Goal: Task Accomplishment & Management: Use online tool/utility

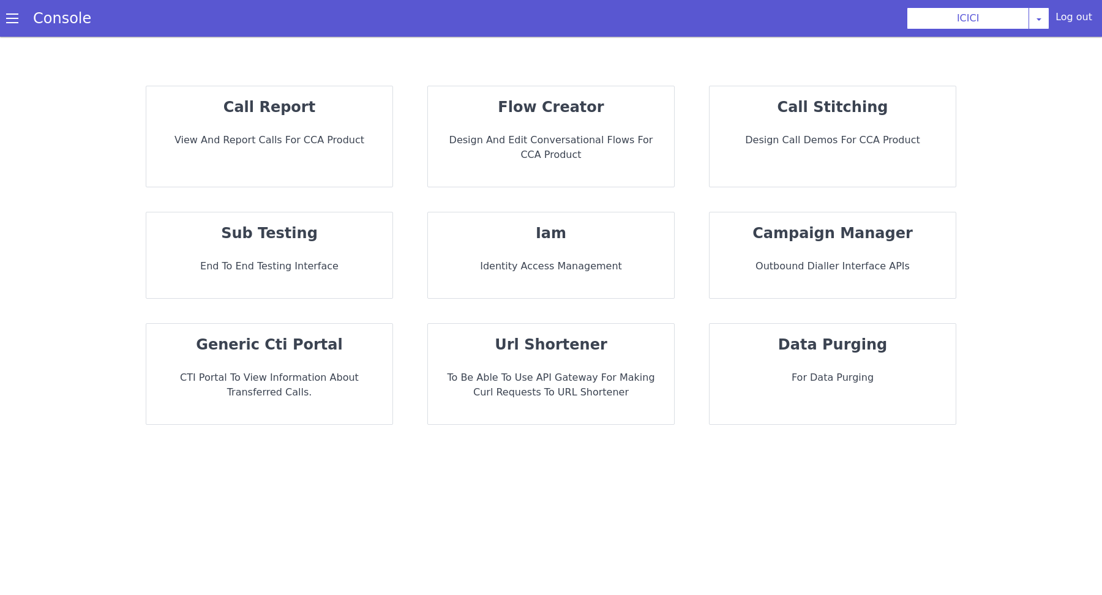
click at [554, 139] on p "Design and Edit Conversational flows for CCA Product" at bounding box center [551, 147] width 226 height 29
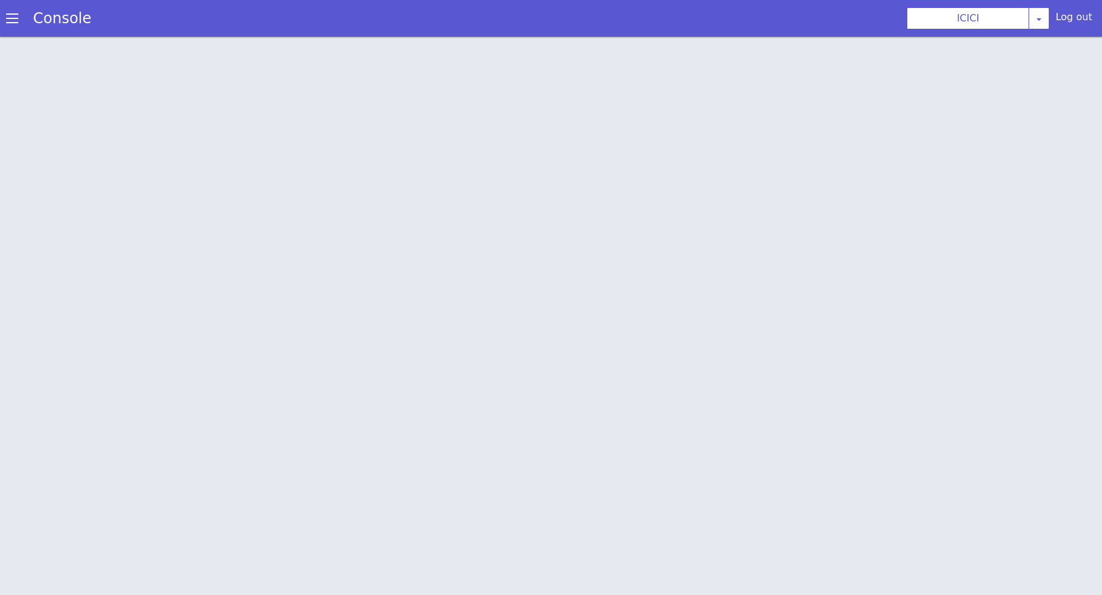
scroll to position [3, 0]
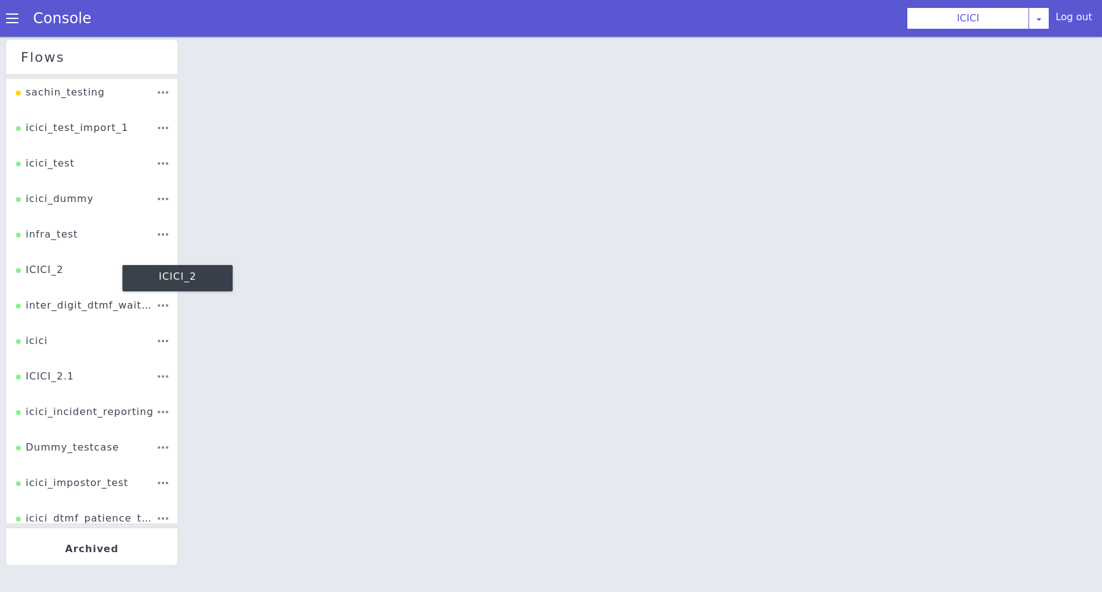
click at [47, 264] on div "ICICI_2" at bounding box center [40, 274] width 48 height 23
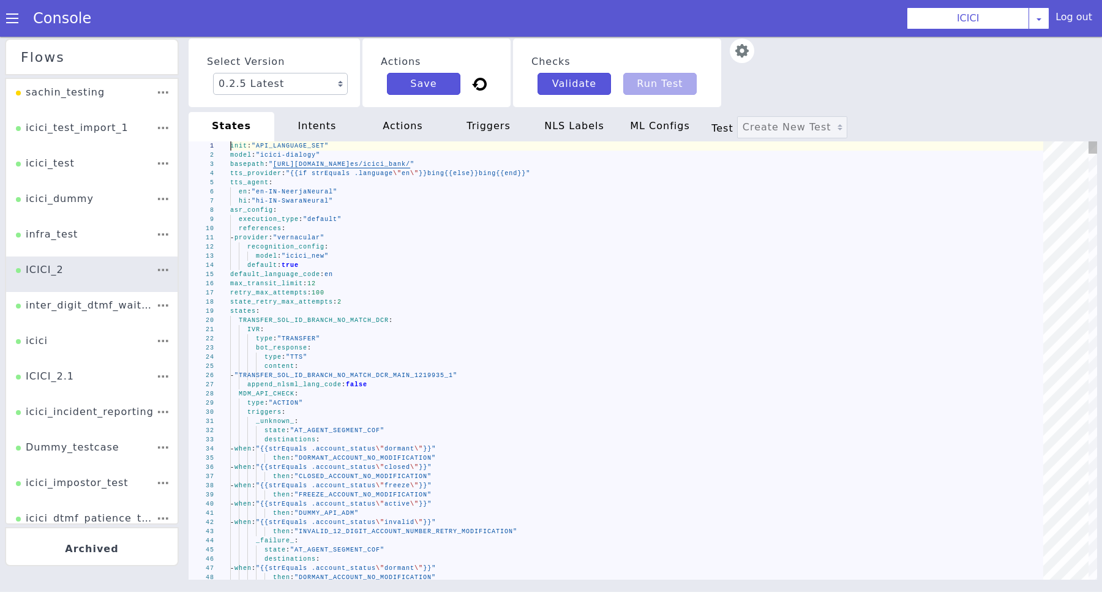
click at [599, 355] on div "type : "TTS"" at bounding box center [640, 357] width 821 height 9
type textarea "IVR: type: "TRANSFER" bot_response: type: "TTS" content: - "TRANSFER_SOL_ID_BRA…"
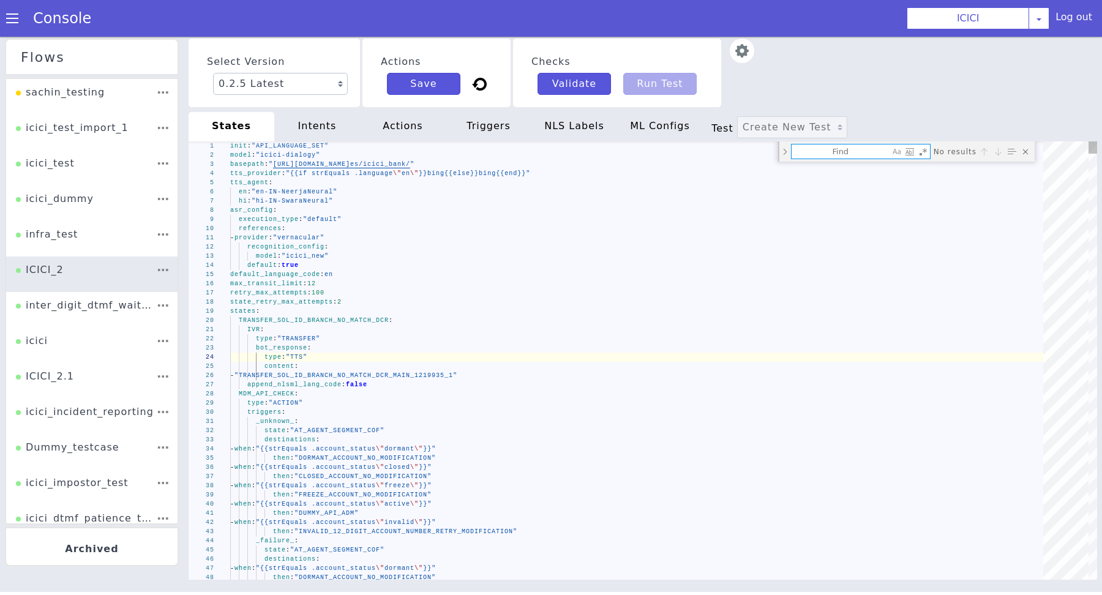
type textarea "c"
type textarea "_unknown_: state: "AT_AGENT_SEGMENT_COF" destinations: - when: "{{strEquals .ac…"
type textarea "cc"
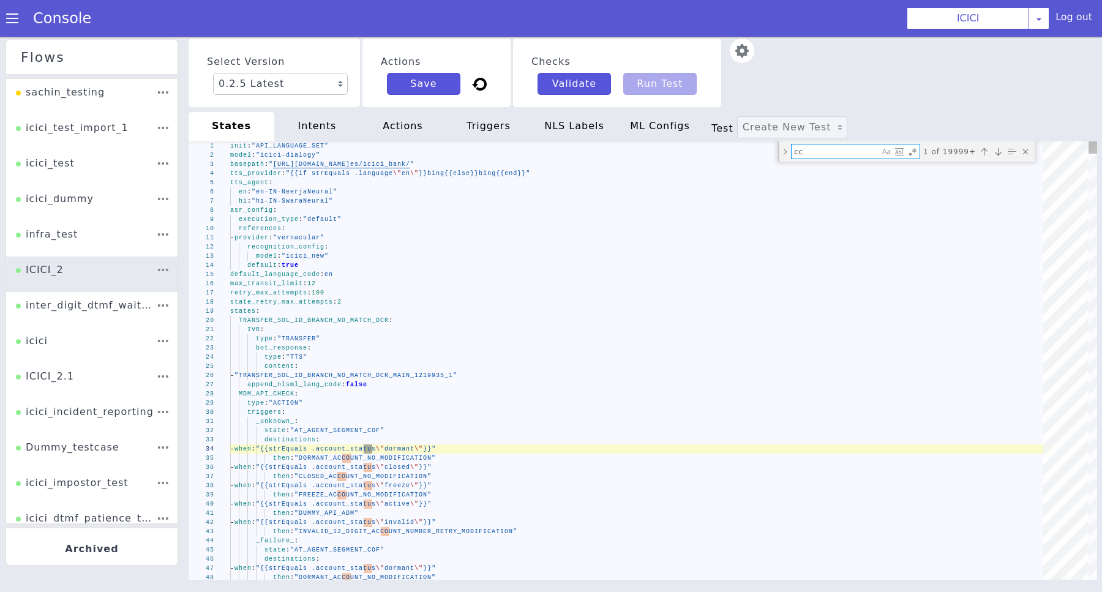
type textarea "IVR: type: "TRANSFER" bot_response: type: "TTS" content: - "TRANSFER_SOL_ID_BRA…"
type textarea "c"
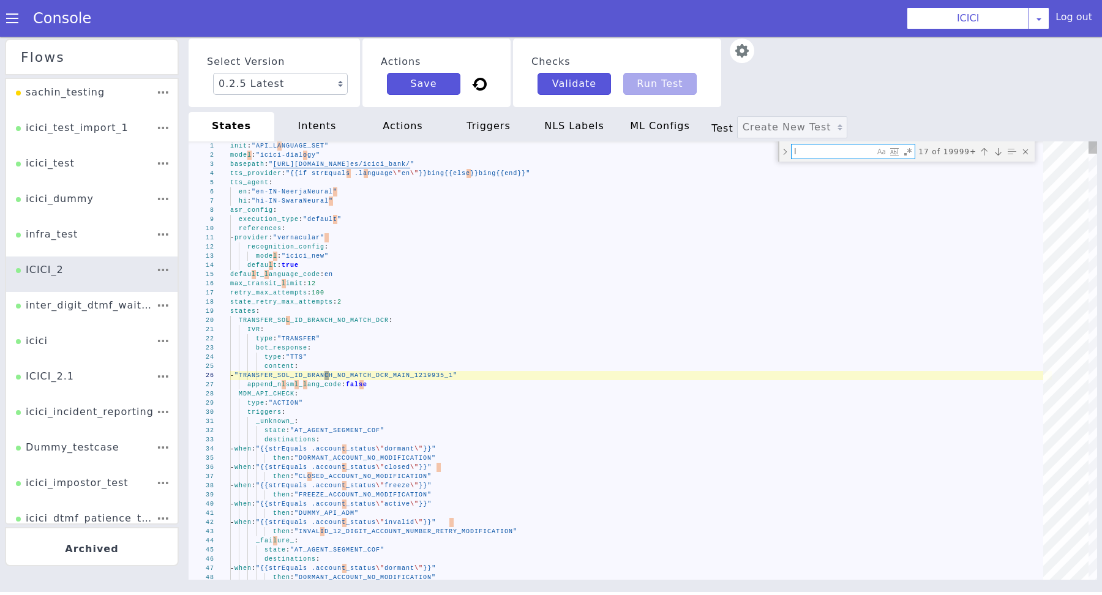
type textarea "li"
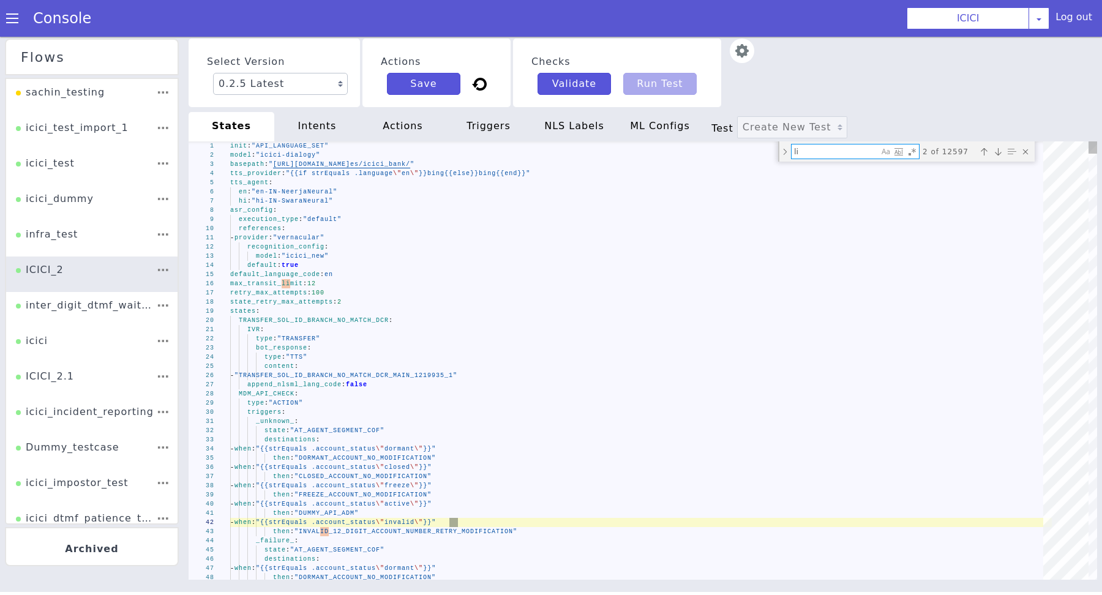
type textarea "state: "INVALID_NUMBER_ENTER_OTP_CC_PIN_GEN_2" _valid_: state: "EOTP_CHECK_OTP_…"
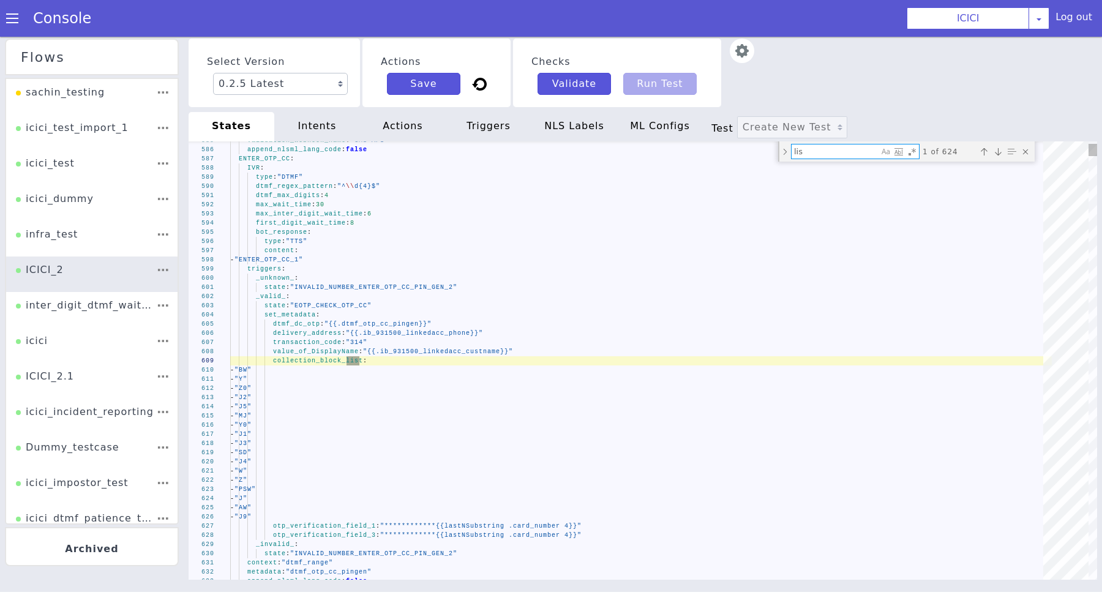
type textarea "list"
type textarea "state: "AT_AGENT_SEGMENT_COF" _success_: state: "AT_AGENT_SEGMENT_COF" destinat…"
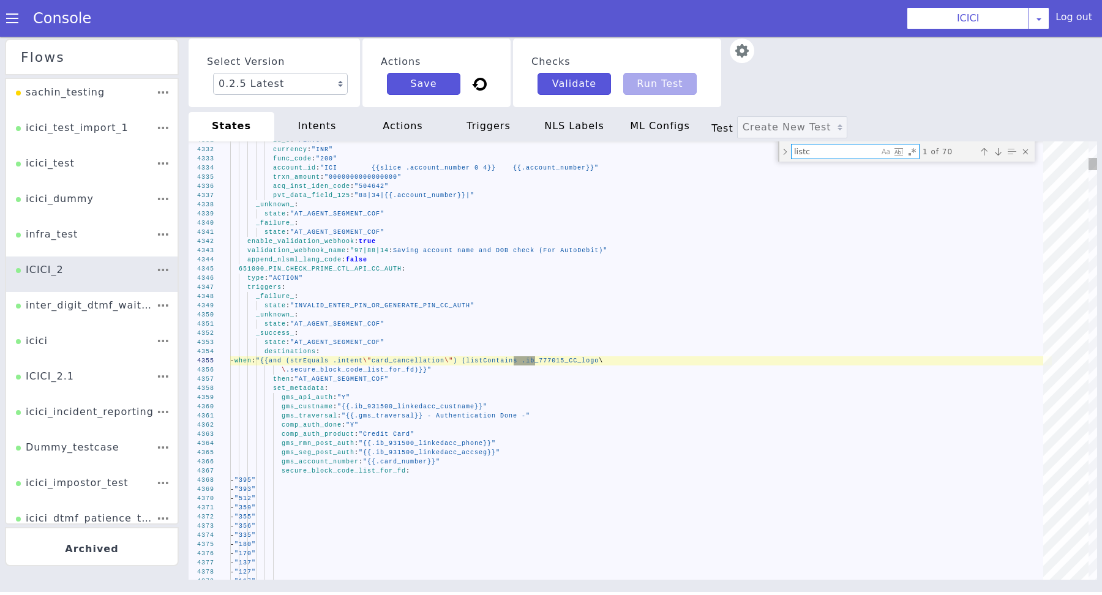
type textarea "listc"
click at [531, 364] on span ") (listContains .ib_777015_CC_logo" at bounding box center [526, 360] width 146 height 7
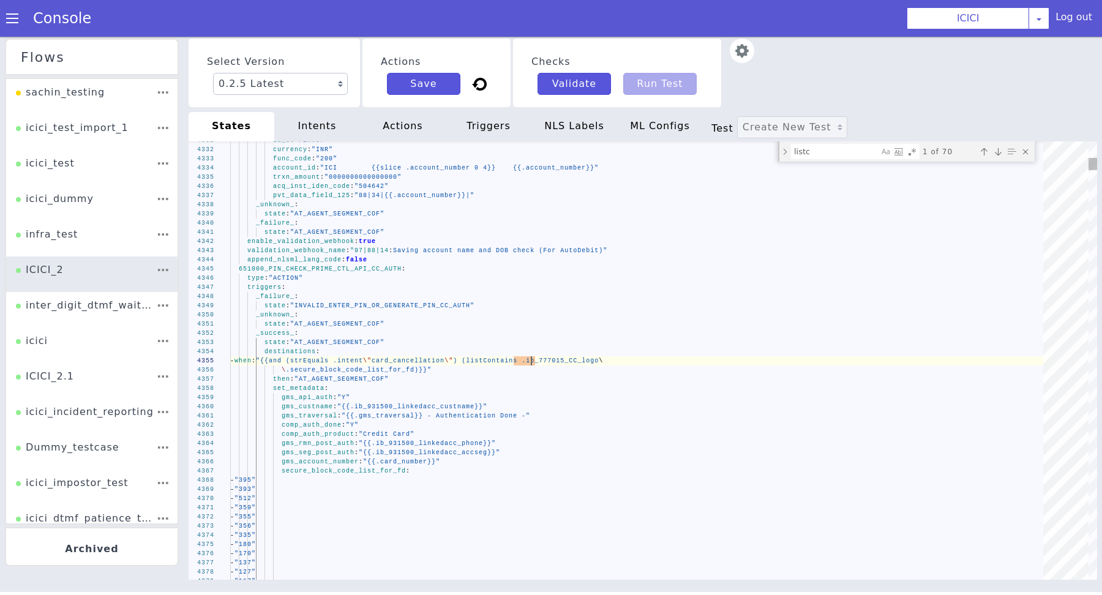
click at [730, 54] on img at bounding box center [742, 51] width 24 height 24
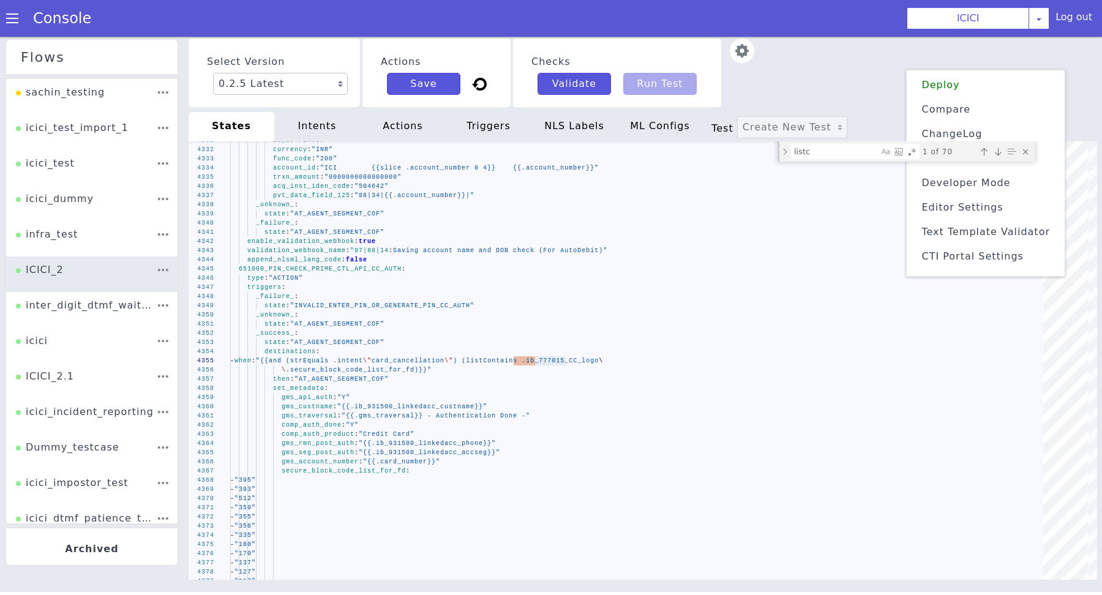
click at [971, 224] on li "Text Template Validator" at bounding box center [985, 232] width 148 height 20
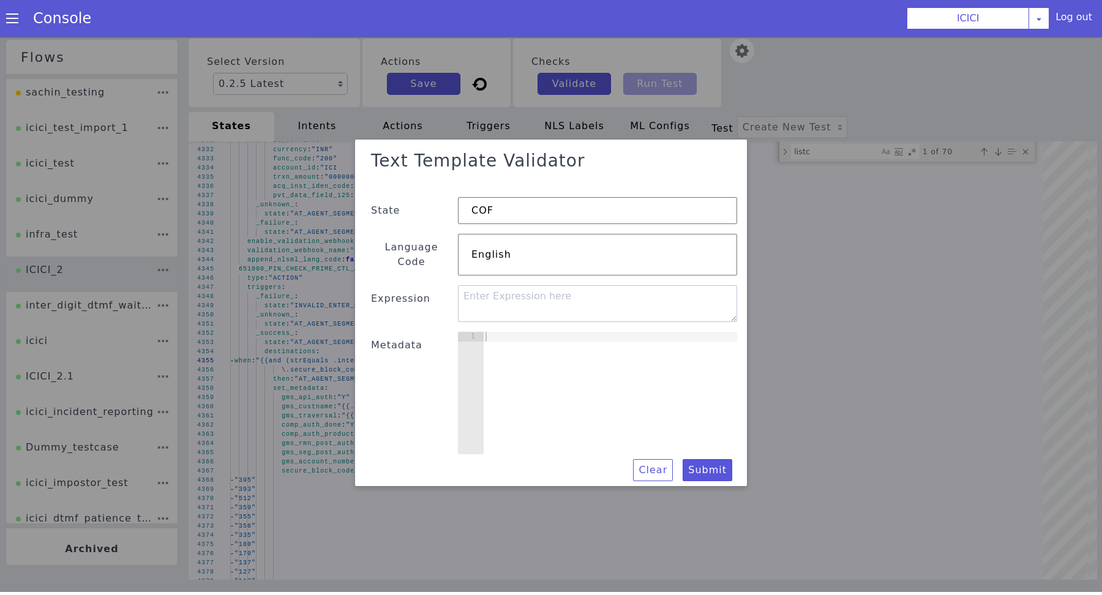
click at [641, 353] on div at bounding box center [610, 403] width 254 height 142
click at [596, 296] on textarea at bounding box center [597, 303] width 279 height 37
paste textarea "listContains"
type textarea "listContains"
click at [818, 285] on div at bounding box center [551, 313] width 1102 height 558
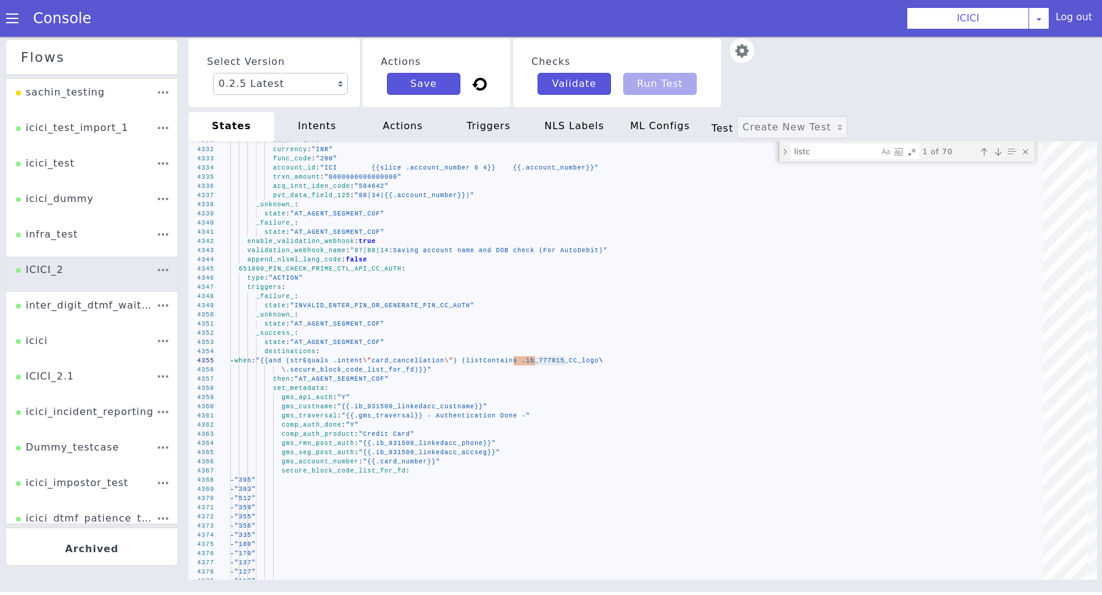
click at [743, 53] on img at bounding box center [742, 51] width 24 height 24
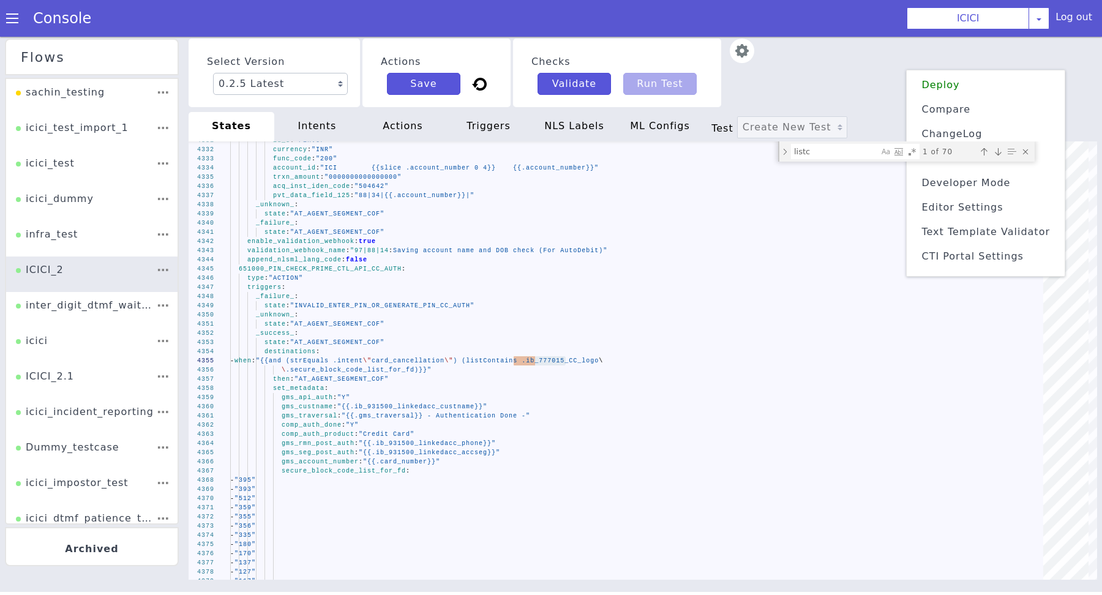
click at [963, 236] on span "Text Template Validator" at bounding box center [985, 232] width 129 height 12
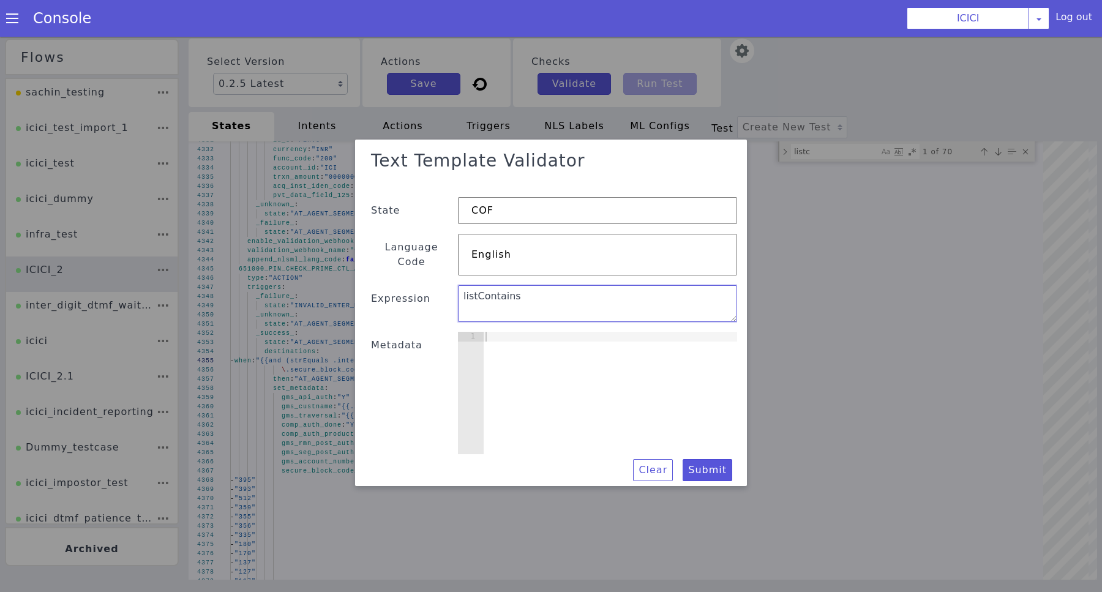
click at [640, 303] on textarea "listContains" at bounding box center [597, 303] width 279 height 37
paste textarea "[ "6", "7", "8", "9" ]"
click at [592, 285] on textarea "listContains .caller_number [ "6", "7", "8", "9"]" at bounding box center [597, 303] width 279 height 37
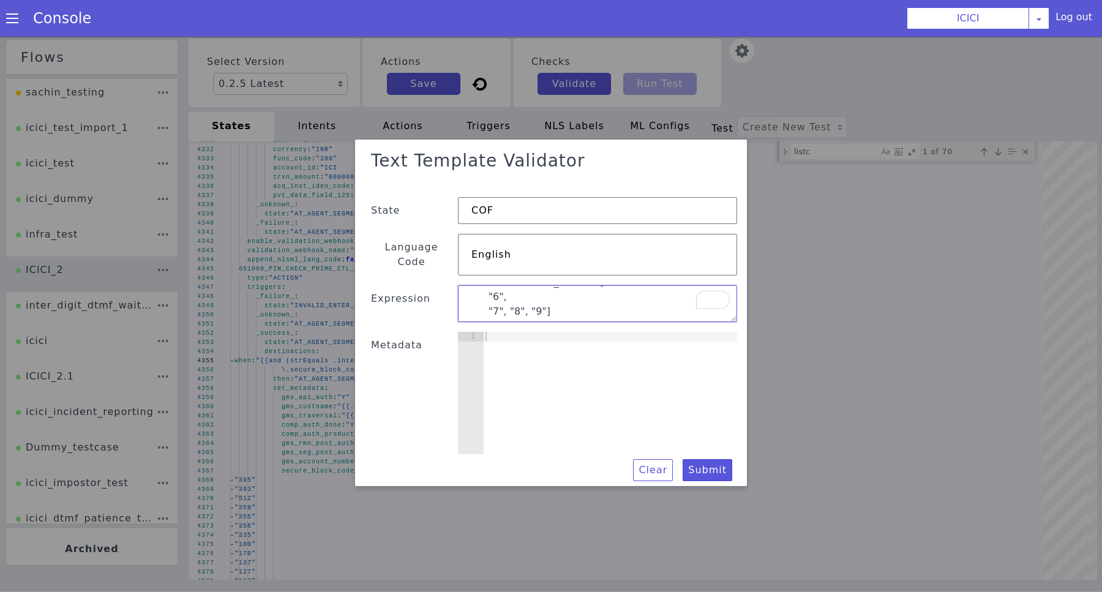
click at [564, 293] on textarea "listContains .caller_number [ "6", "7", "8", "9"]" at bounding box center [597, 303] width 279 height 37
type textarea "listContains .caller_number ["6", "7", "8", "9"]"
click at [544, 356] on div at bounding box center [610, 403] width 254 height 142
type textarea "{"
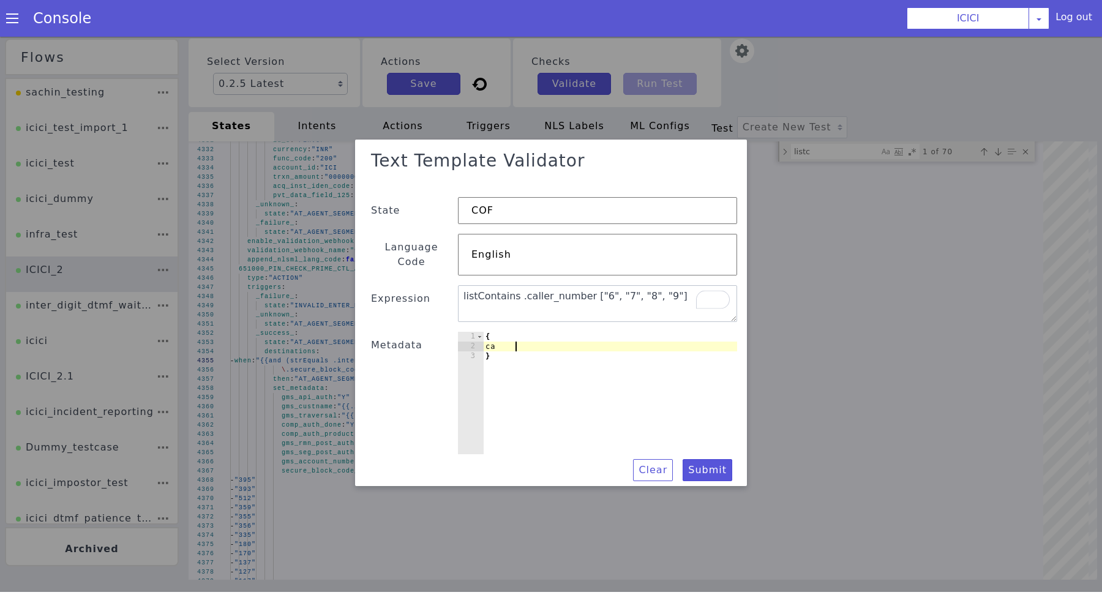
type textarea "c"
type textarea ""caller_number": "9830967747""
click at [525, 289] on textarea "listContains .caller_number ["6", "7", "8", "9"]" at bounding box center [597, 303] width 279 height 37
click at [532, 288] on textarea "{{listContains .caller_number ["6", "7", "8", "9"]}}" at bounding box center [597, 303] width 279 height 37
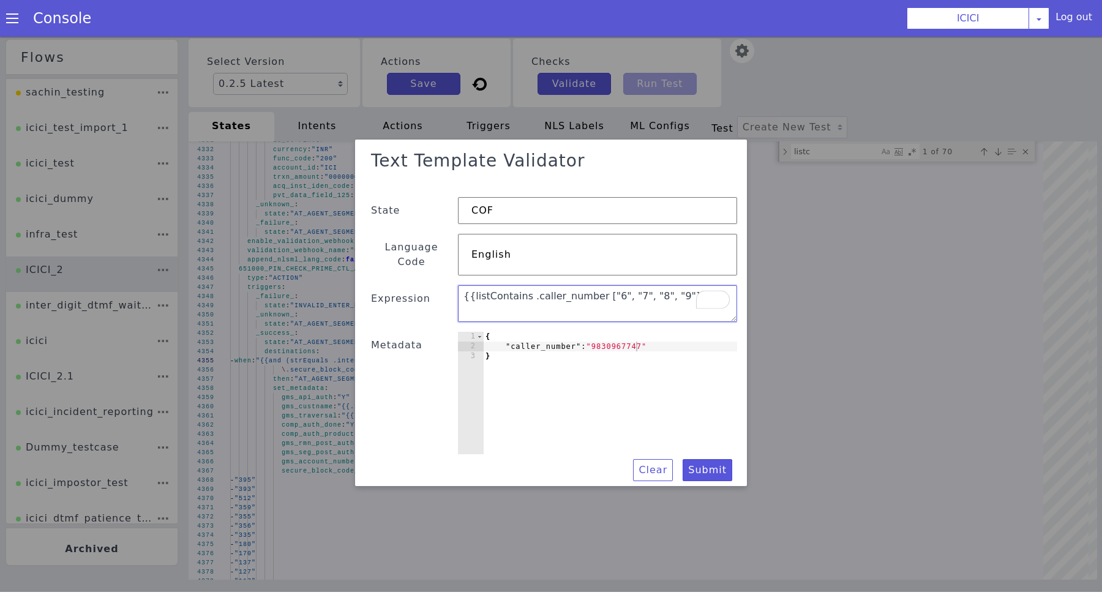
click at [532, 288] on textarea "{{listContains .caller_number ["6", "7", "8", "9"]}}" at bounding box center [597, 303] width 279 height 37
click at [697, 459] on button "Submit" at bounding box center [707, 470] width 50 height 22
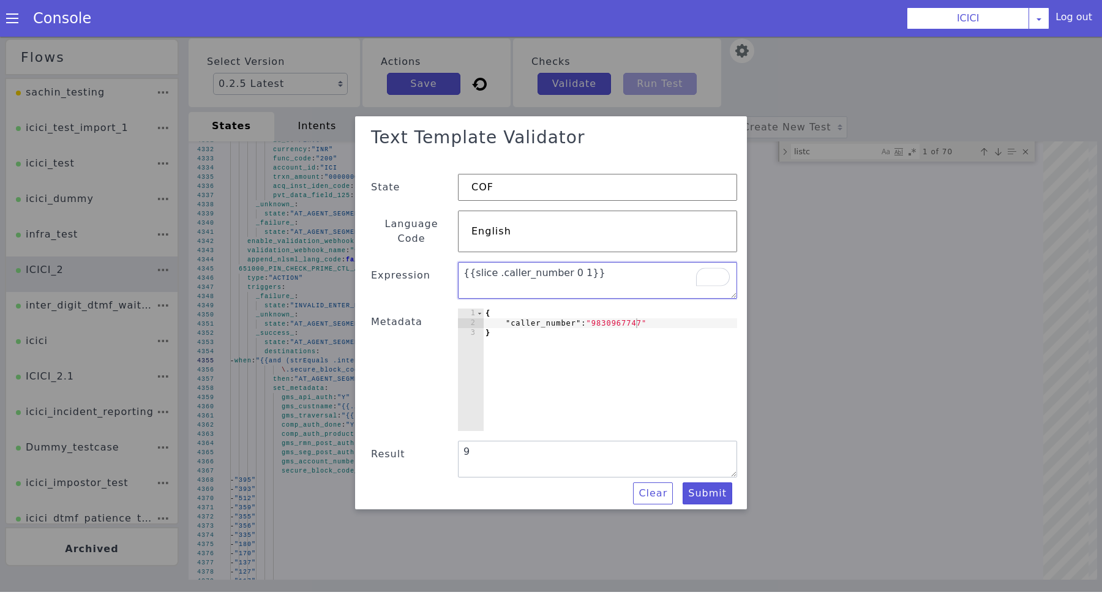
click at [635, 271] on textarea "{{slice .caller_number 0 1}}" at bounding box center [597, 280] width 279 height 37
click at [623, 266] on textarea "{{slice .caller_number 0 1}} ." at bounding box center [597, 280] width 279 height 37
paste textarea "["6", "7", "8", "9"]"
click at [576, 266] on textarea "{{slice .caller_number 0 1}} ["6", "7", "8", "9"]}}" at bounding box center [597, 280] width 279 height 37
click at [467, 270] on textarea "{{slice .caller_number 0 1) ["6", "7", "8", "9"]}}" at bounding box center [597, 280] width 279 height 37
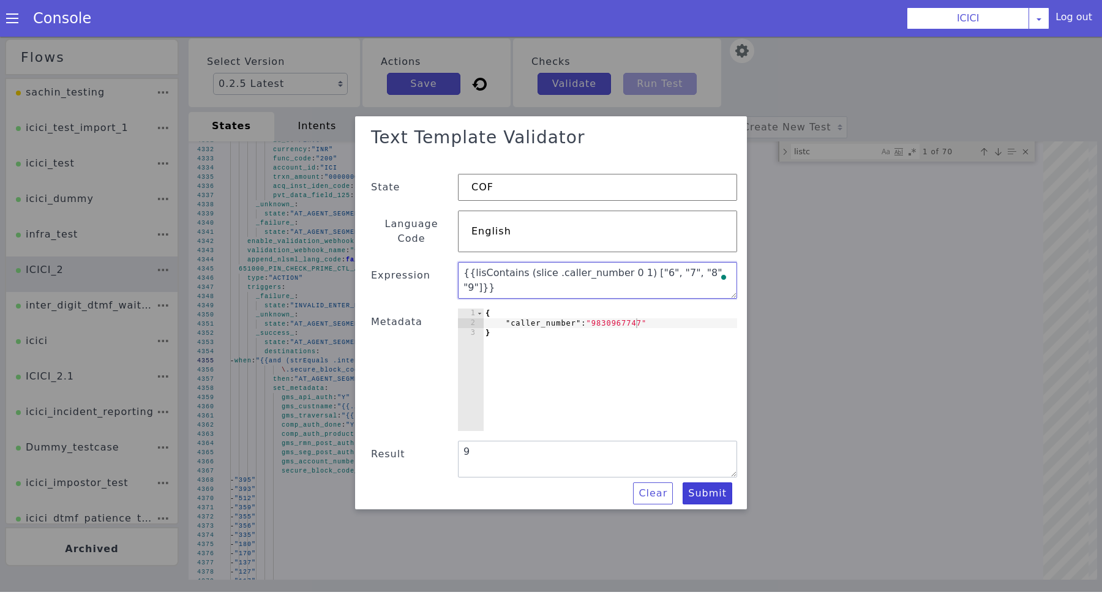
type textarea "{{lisContains (slice .caller_number 0 1) ["6", "7", "8", "9"]}}"
click at [709, 482] on button "Submit" at bounding box center [707, 493] width 50 height 22
type textarea "{{lisContains (slice .caller_number 0 1) ["6", "7", "8", "9"]}}"
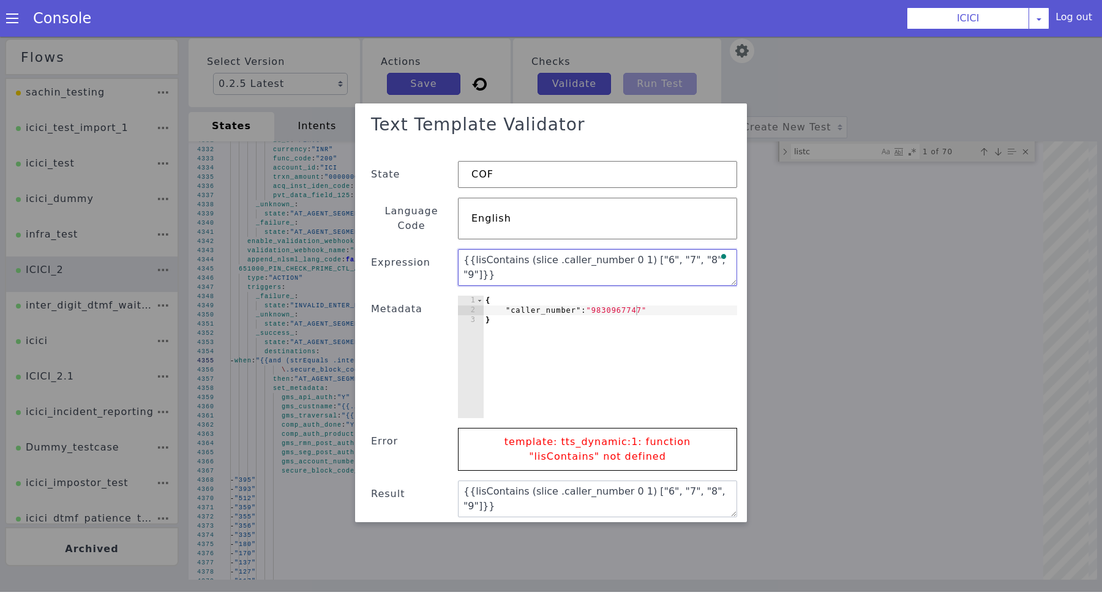
click at [479, 249] on textarea "{{lisContains (slice .caller_number 0 1) ["6", "7", "8", "9"]}}" at bounding box center [597, 267] width 279 height 37
type textarea "{{listContains (slice .caller_number 0 1) ["6", "7", "8", "9"]}}"
click at [713, 522] on button "Submit" at bounding box center [707, 533] width 50 height 22
type textarea "{{listContains (slice .caller_number 0 1) ["6", "7", "8", "9"]}}"
click at [307, 368] on div at bounding box center [551, 313] width 1102 height 558
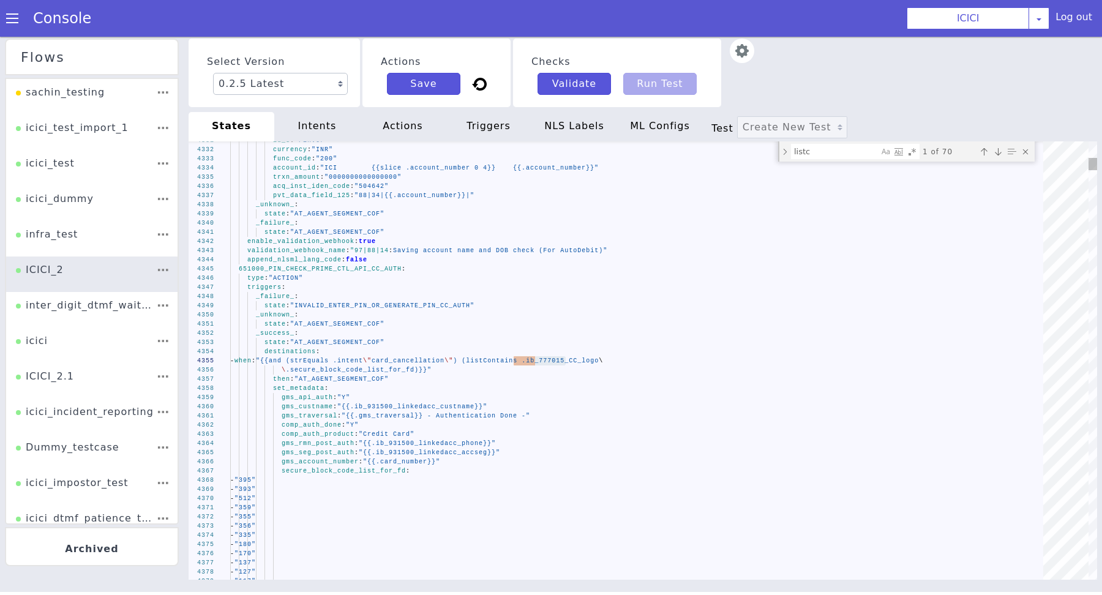
click at [546, 363] on span ") (listContains .ib_777015_CC_logo" at bounding box center [526, 360] width 146 height 7
click at [742, 54] on img at bounding box center [742, 51] width 24 height 24
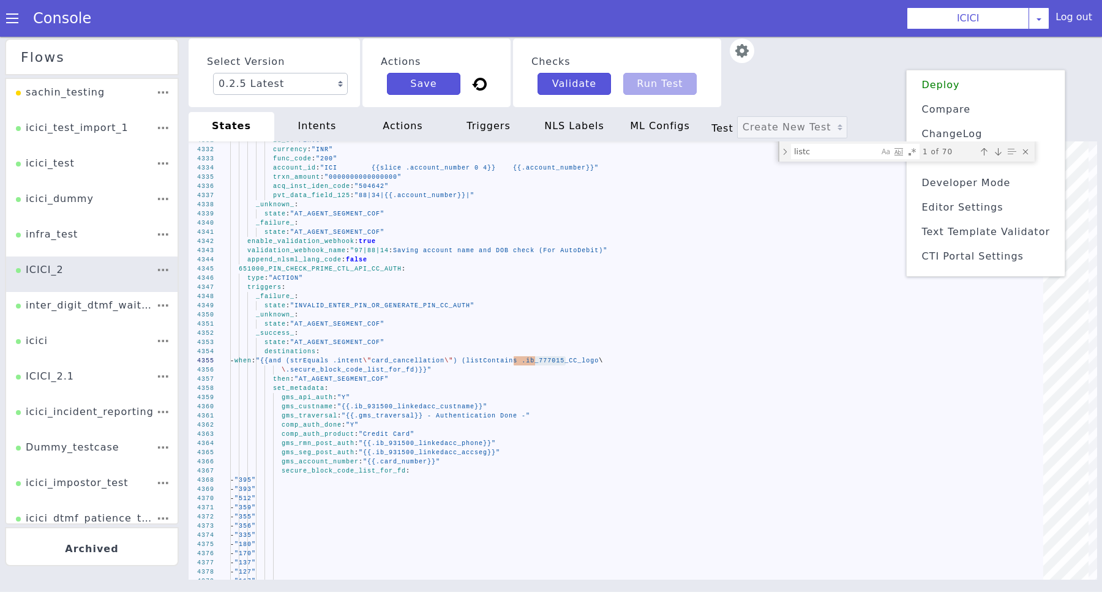
click at [957, 230] on span "Text Template Validator" at bounding box center [985, 232] width 129 height 12
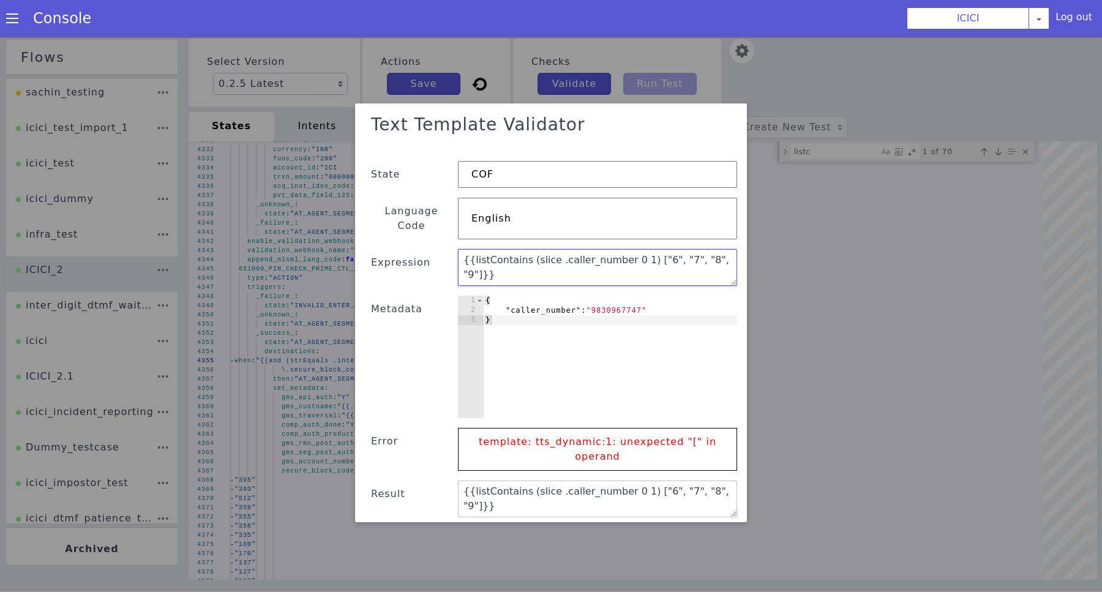
click at [498, 249] on textarea "{{listContains (slice .caller_number 0 1) ["6", "7", "8", "9"]}}" at bounding box center [597, 267] width 279 height 37
paste textarea """
click at [644, 249] on textarea "{{listContains (slice .caller_number 0 1) ["6", "7", "8", "9"]}}" at bounding box center [597, 267] width 279 height 37
type textarea "{{listContains (slice .caller_number 0 1) "["6", "7", "8", "9"]"}}"
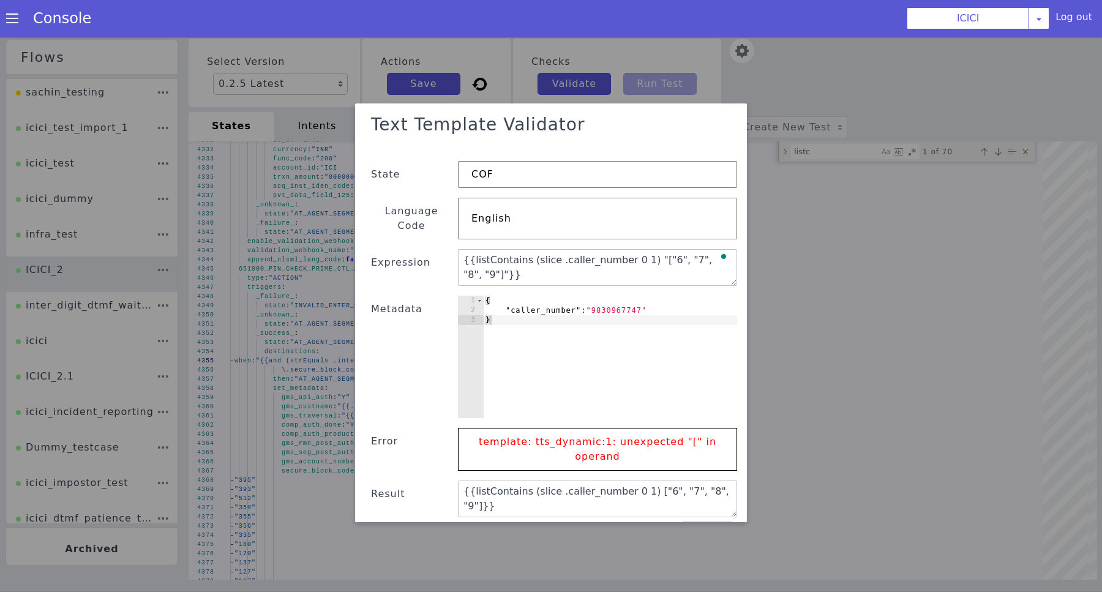
click at [705, 522] on button "Submit" at bounding box center [707, 533] width 50 height 22
type textarea "{{listContains (slice .caller_number 0 1) "["6", "7", "8", "9"]"}}"
click at [643, 249] on textarea "{{listContains (slice .caller_number 0 1) "["6", "7", "8", "9"]"}}" at bounding box center [597, 267] width 279 height 37
type textarea "{{listContains (slice .caller_number 0 1) (["6", "7", "8", "9"])}}"
click at [708, 522] on button "Submit" at bounding box center [707, 533] width 50 height 22
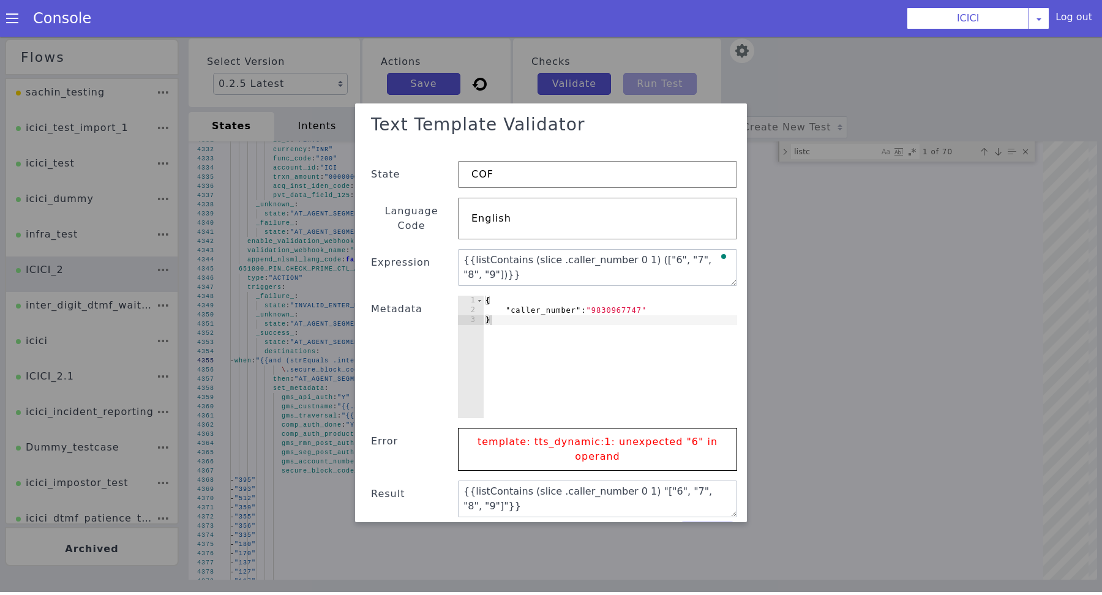
type textarea "{{listContains (slice .caller_number 0 1) (["6", "7", "8", "9"])}}"
click at [673, 301] on div "{ "caller_number" : "9830967747" }" at bounding box center [610, 367] width 254 height 142
type textarea ""caller_number": "9830967747","
type textarea "list:"
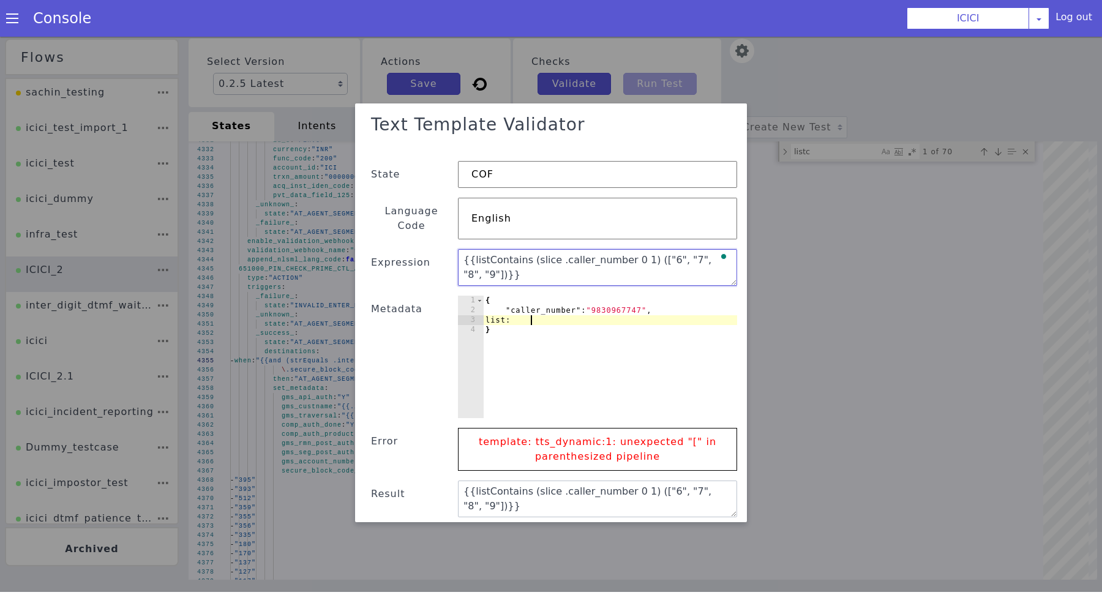
click at [643, 250] on textarea "{{listContains (slice .caller_number 0 1) (["6", "7", "8", "9"])}}" at bounding box center [597, 267] width 279 height 37
type textarea "{{listContains (slice .caller_number 0 1) ()}}"
click at [603, 308] on div "{ "caller_number" : "9830967747" , list: }" at bounding box center [610, 367] width 254 height 142
paste textarea "["6", "7", "8", "9"]"
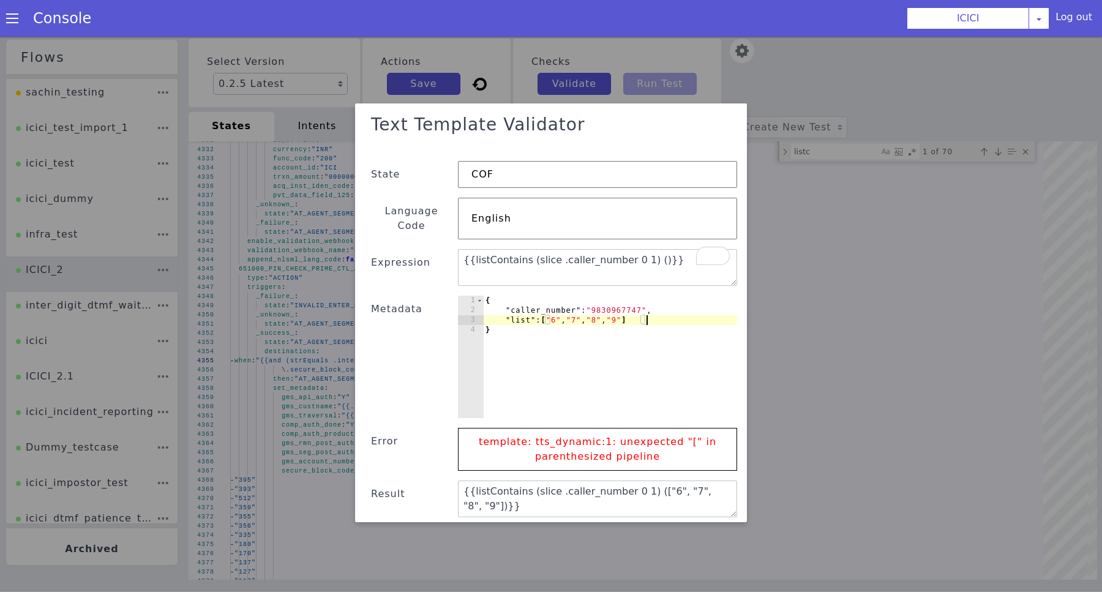
type textarea ""list": ["6", "7", "8", "9"]"
click at [640, 256] on textarea "{{listContains (slice .caller_number 0 1) ()}}" at bounding box center [597, 267] width 279 height 37
type textarea "{{listContains (slice .caller_number 0 1) .list}}"
click at [708, 522] on button "Submit" at bounding box center [707, 533] width 50 height 22
type textarea "true"
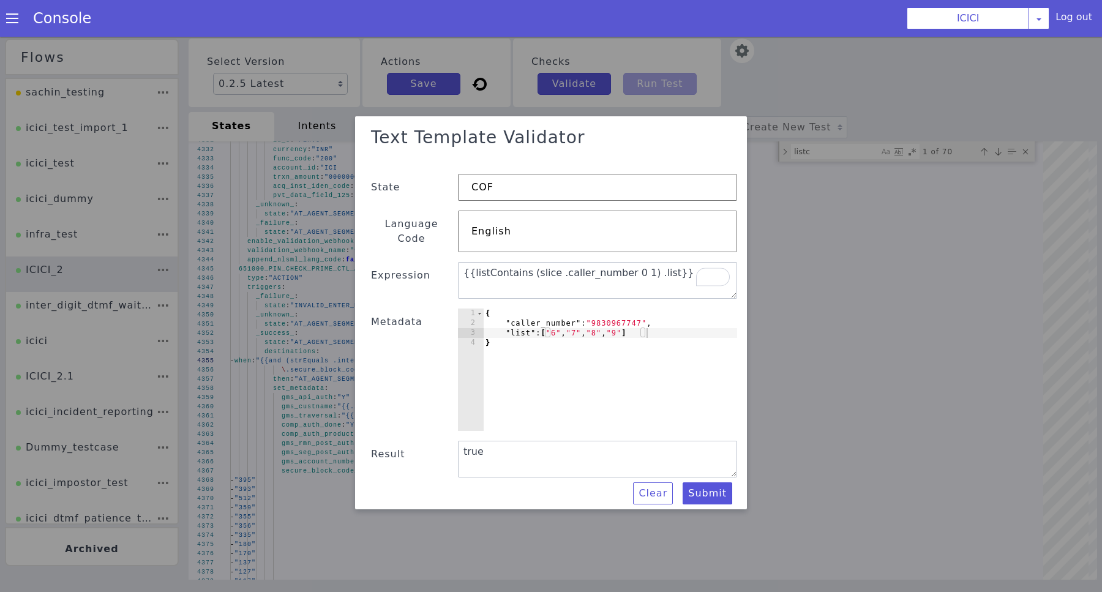
click at [317, 337] on div at bounding box center [551, 313] width 1102 height 558
